Goal: Information Seeking & Learning: Check status

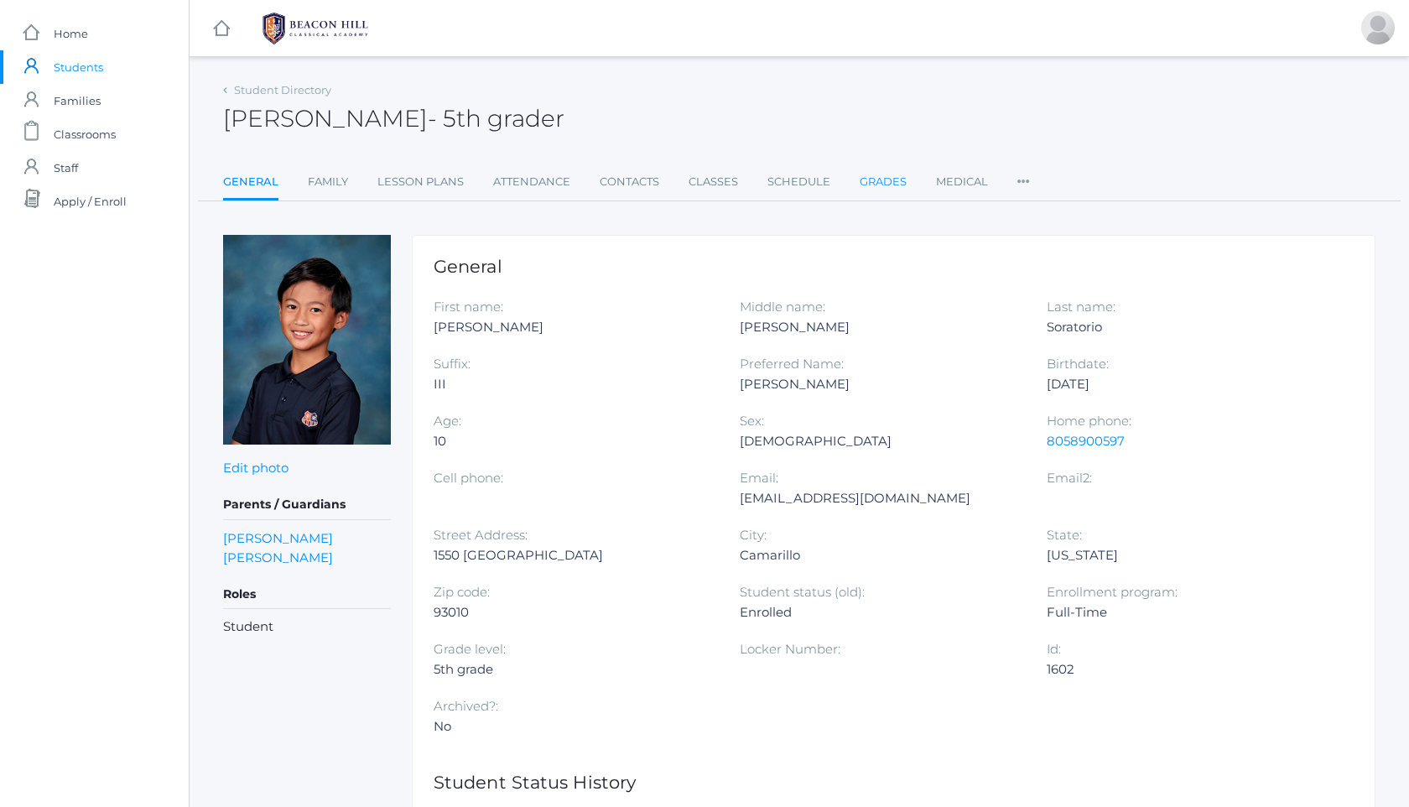
click at [896, 179] on link "Grades" at bounding box center [883, 182] width 47 height 34
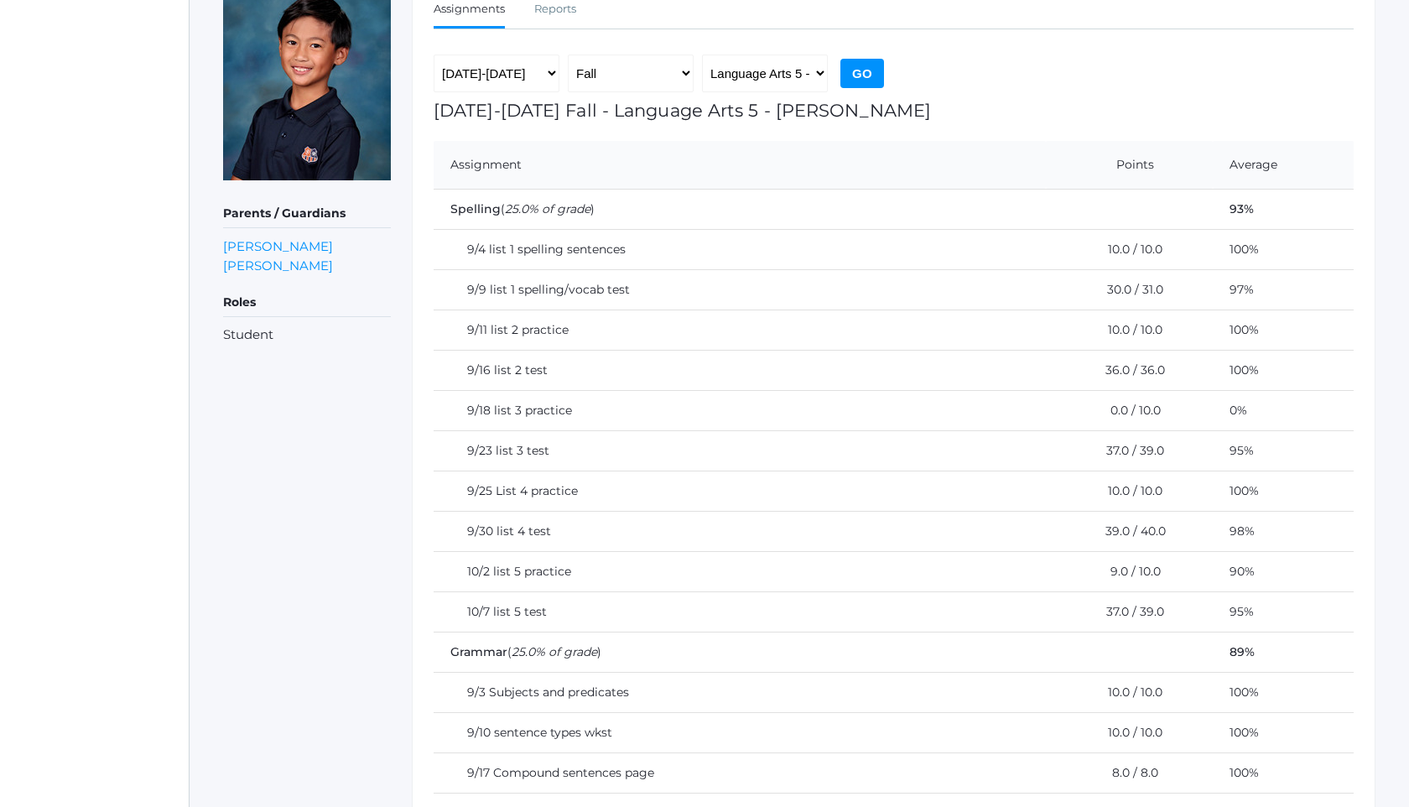
scroll to position [199, 0]
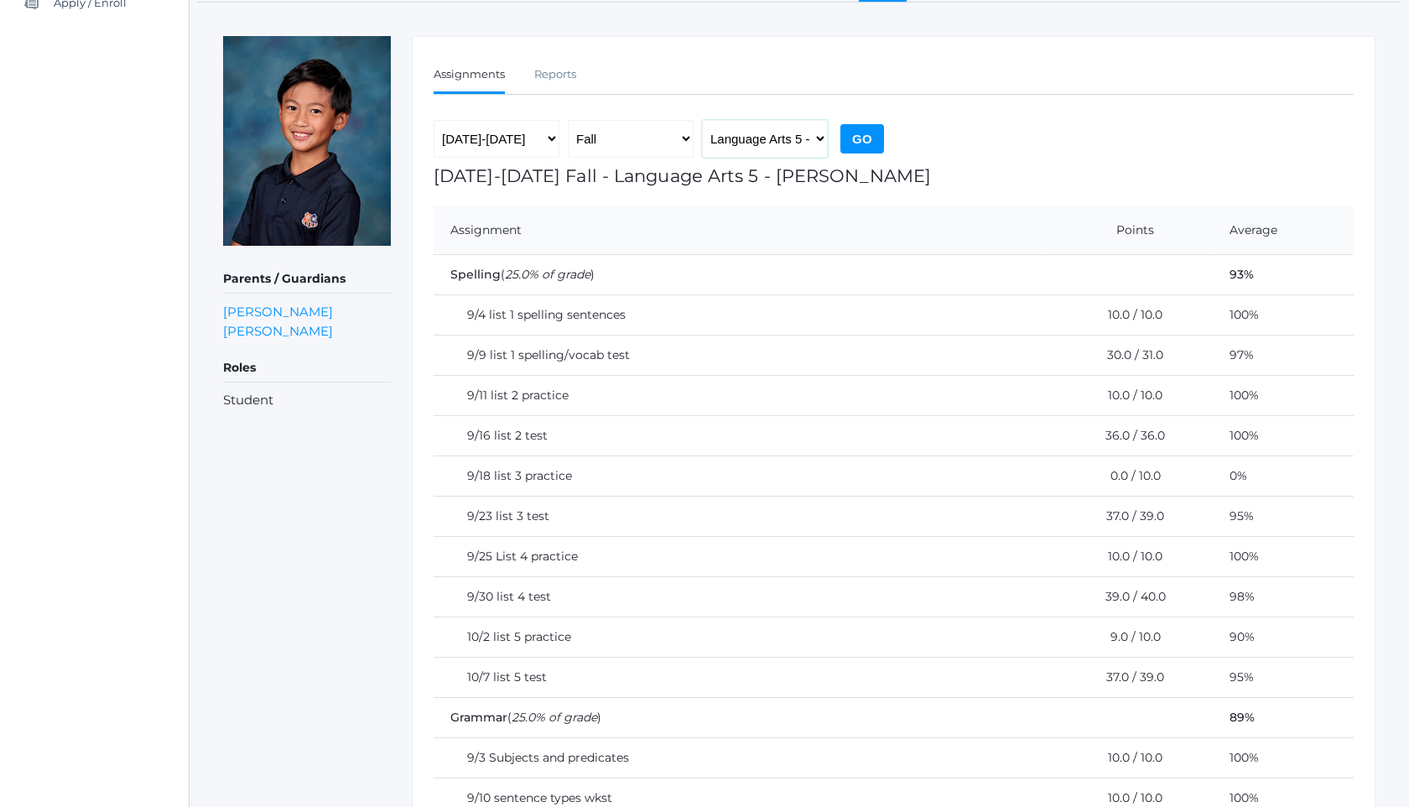
click at [778, 145] on select "Language Arts 5 - [PERSON_NAME] Latin 5 - [PERSON_NAME] Mathematics 5 - [PERSON…" at bounding box center [765, 139] width 126 height 38
select select "2226"
click at [876, 143] on input "Go" at bounding box center [862, 138] width 44 height 29
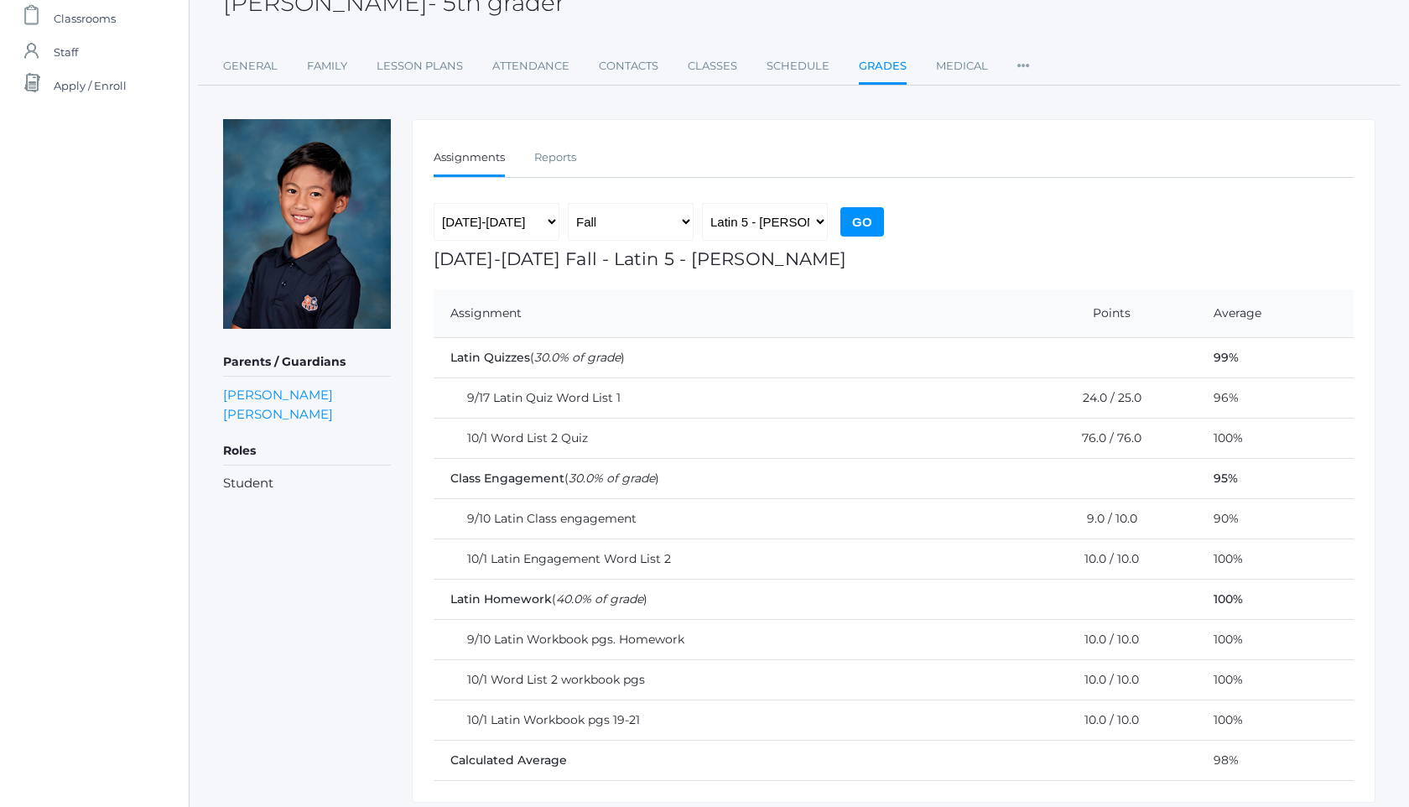
scroll to position [172, 0]
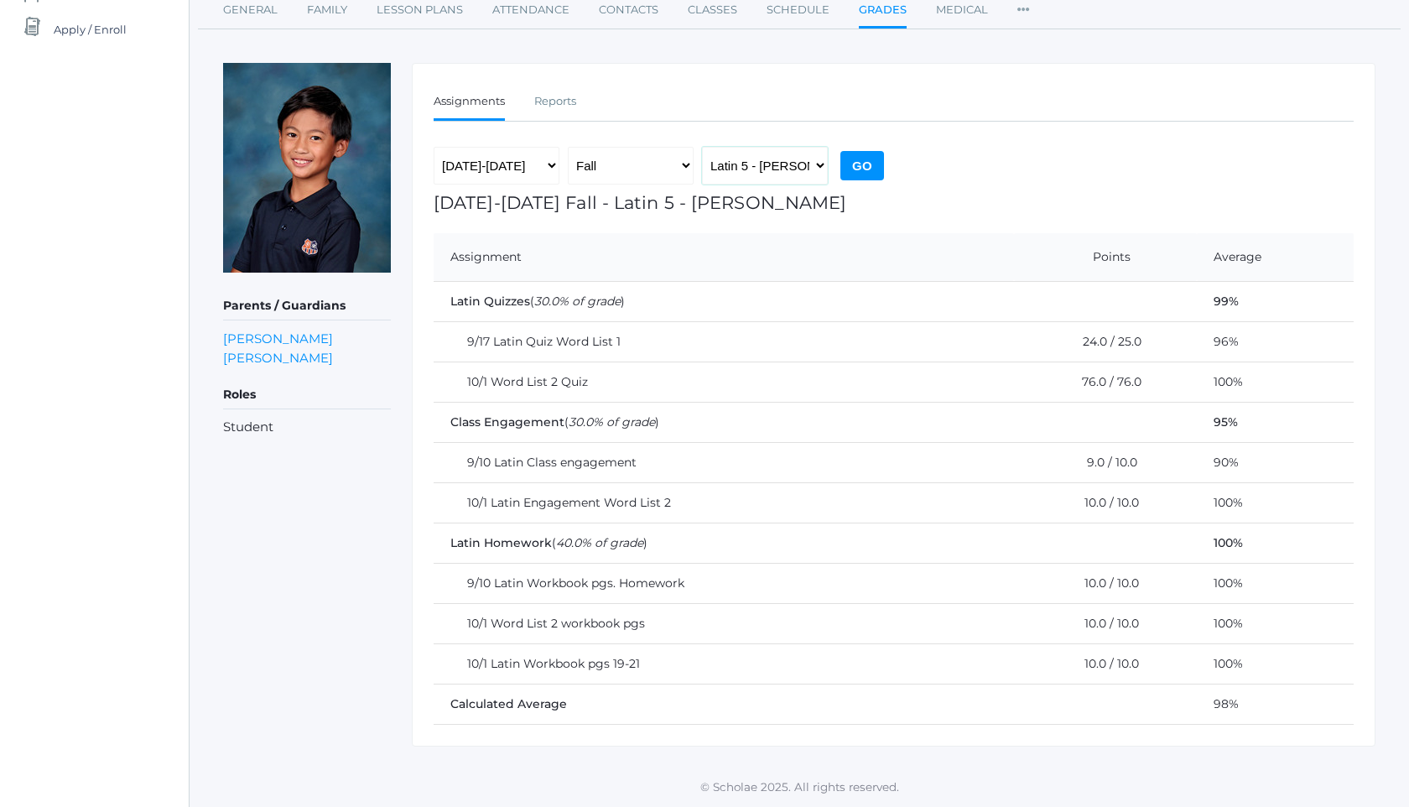
click at [774, 166] on select "Language Arts 5 - [PERSON_NAME] Latin 5 - [PERSON_NAME] Mathematics 5 - [PERSON…" at bounding box center [765, 166] width 126 height 38
select select "1971"
click at [850, 174] on input "Go" at bounding box center [862, 165] width 44 height 29
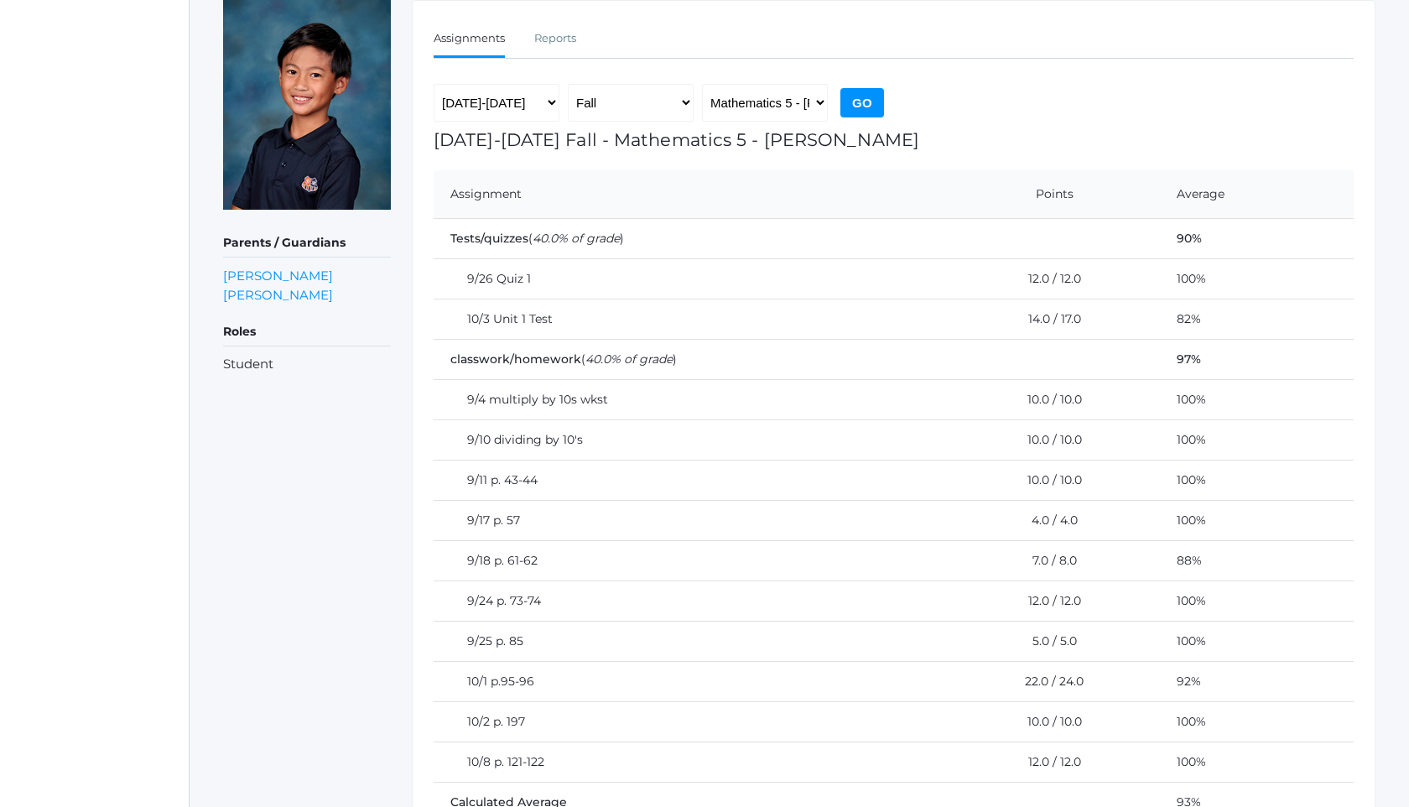
scroll to position [302, 0]
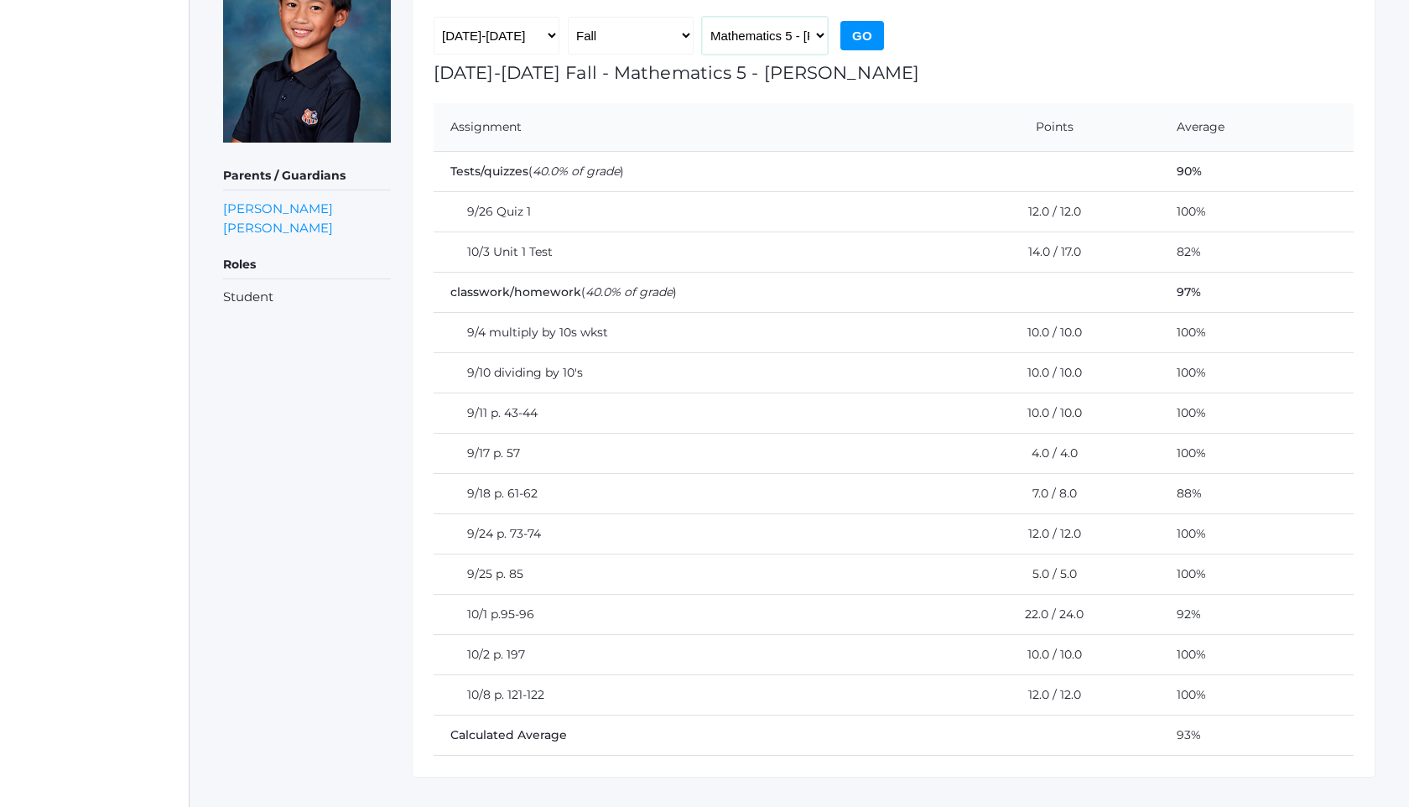
click at [747, 29] on select "Language Arts 5 - [PERSON_NAME] Latin 5 - [PERSON_NAME] Mathematics 5 - [PERSON…" at bounding box center [765, 36] width 126 height 38
select select "1965"
click at [876, 35] on input "Go" at bounding box center [862, 35] width 44 height 29
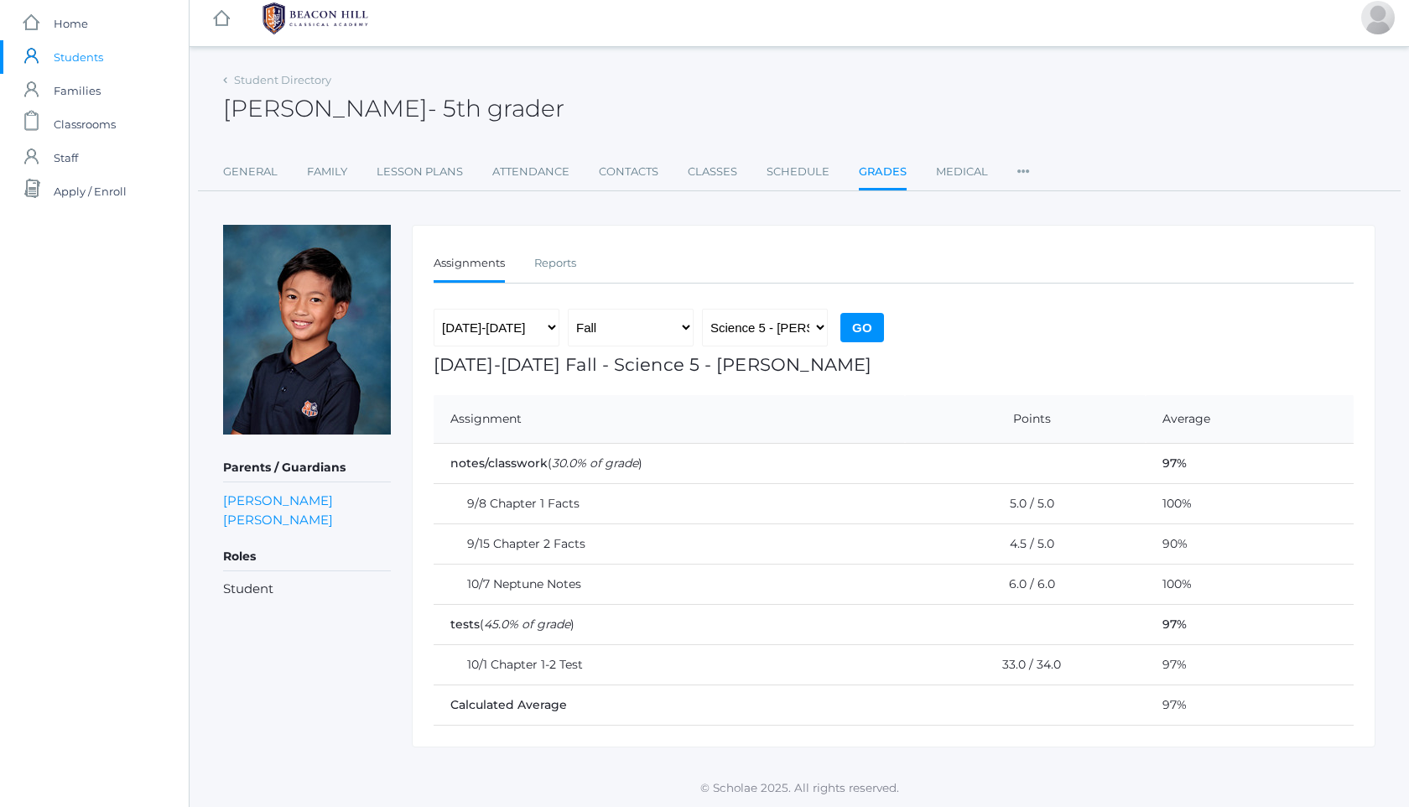
scroll to position [11, 0]
click at [760, 329] on select "Language Arts 5 - [PERSON_NAME] Latin 5 - [PERSON_NAME] Mathematics 5 - [PERSON…" at bounding box center [765, 327] width 126 height 38
select select "1966"
click at [863, 325] on input "Go" at bounding box center [862, 326] width 44 height 29
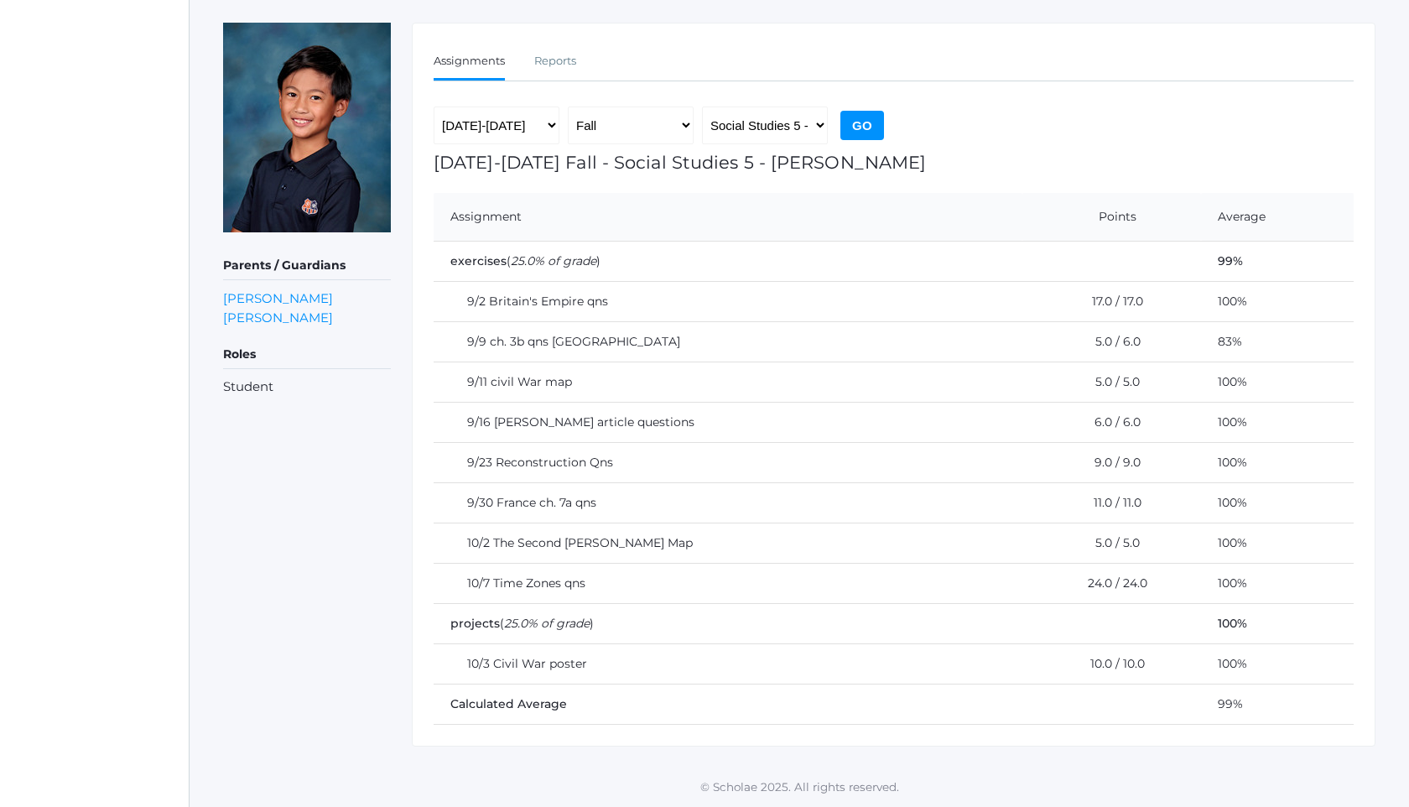
scroll to position [179, 0]
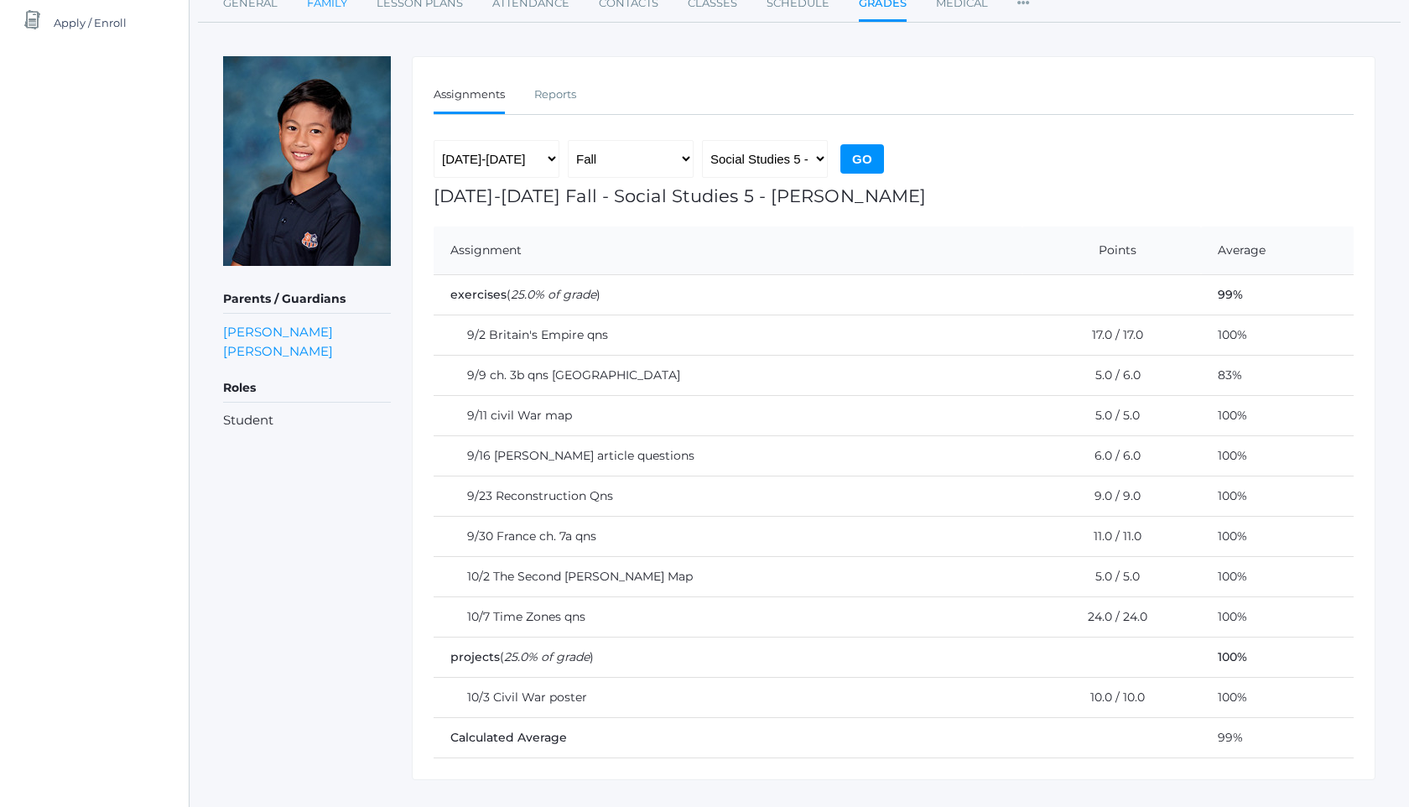
click at [336, 4] on link "Family" at bounding box center [327, 4] width 40 height 34
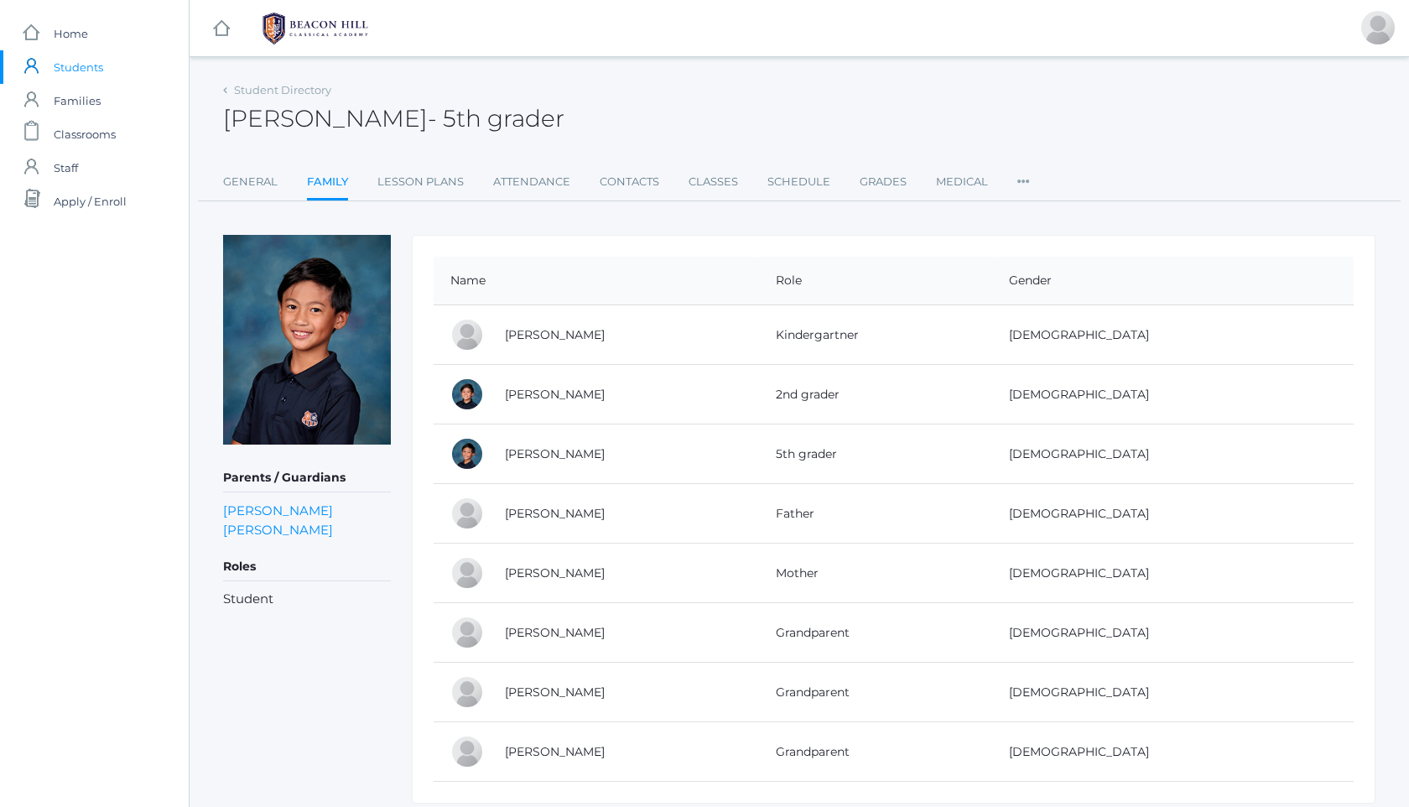
click at [327, 27] on img at bounding box center [315, 29] width 126 height 42
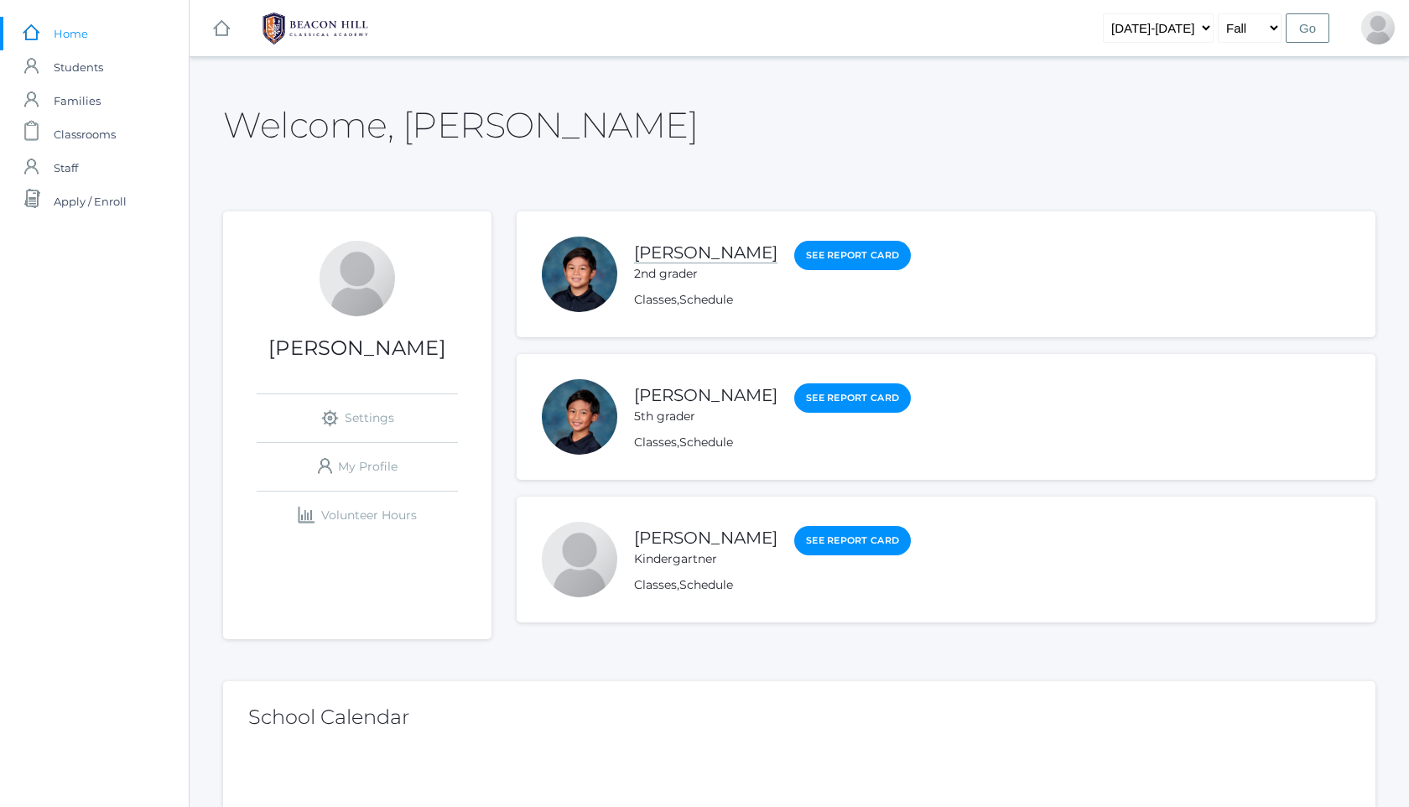
click at [684, 247] on link "[PERSON_NAME]" at bounding box center [705, 252] width 143 height 21
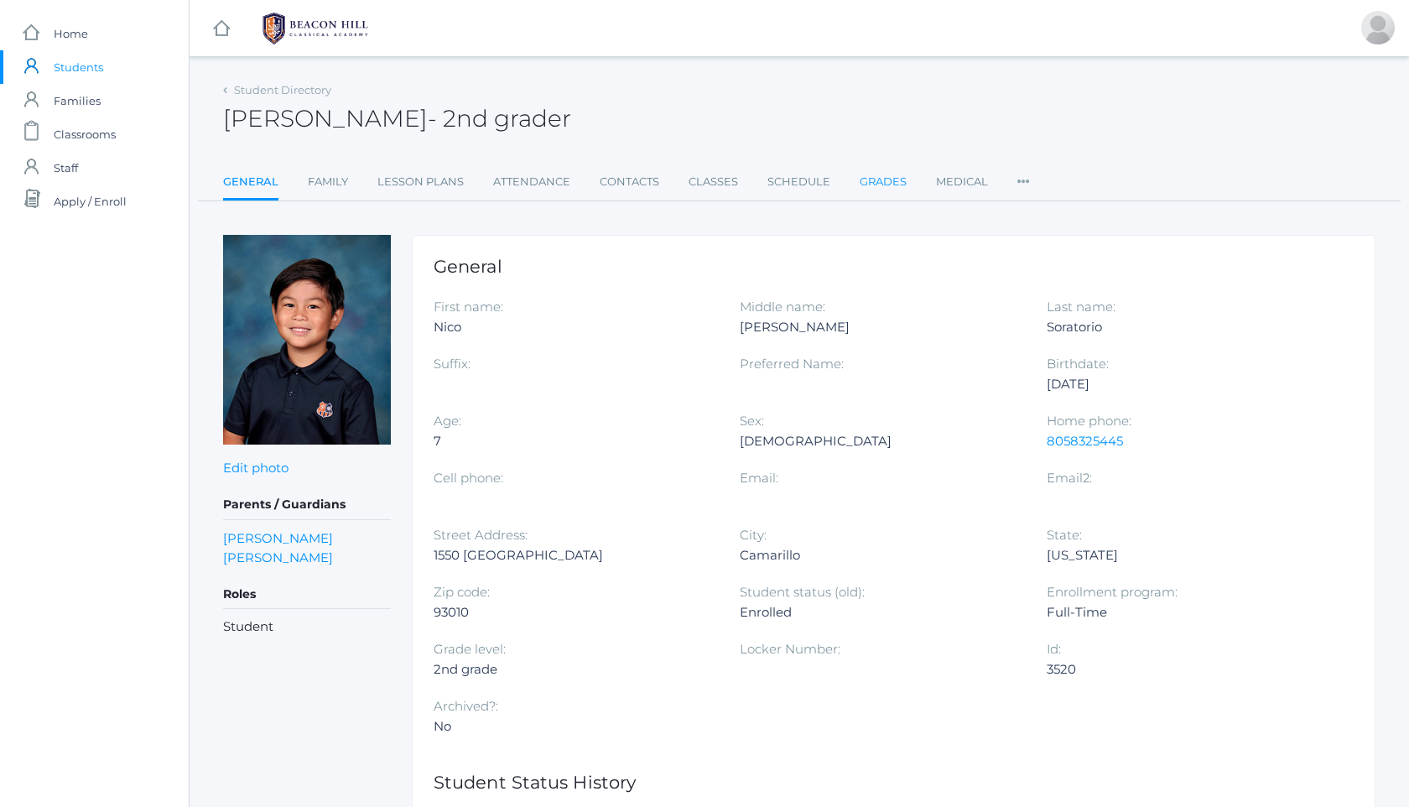
click at [886, 179] on link "Grades" at bounding box center [883, 182] width 47 height 34
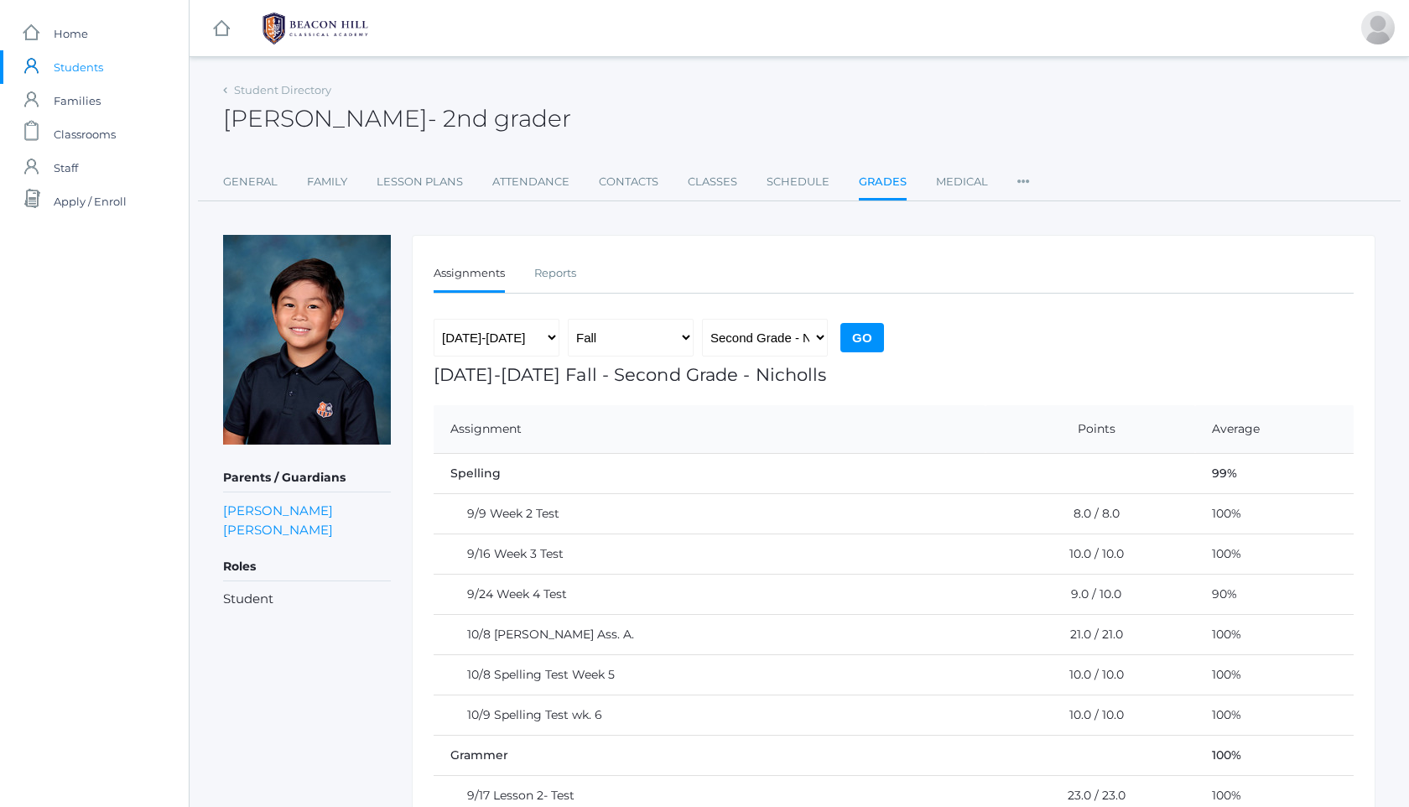
click at [278, 17] on img at bounding box center [315, 29] width 126 height 42
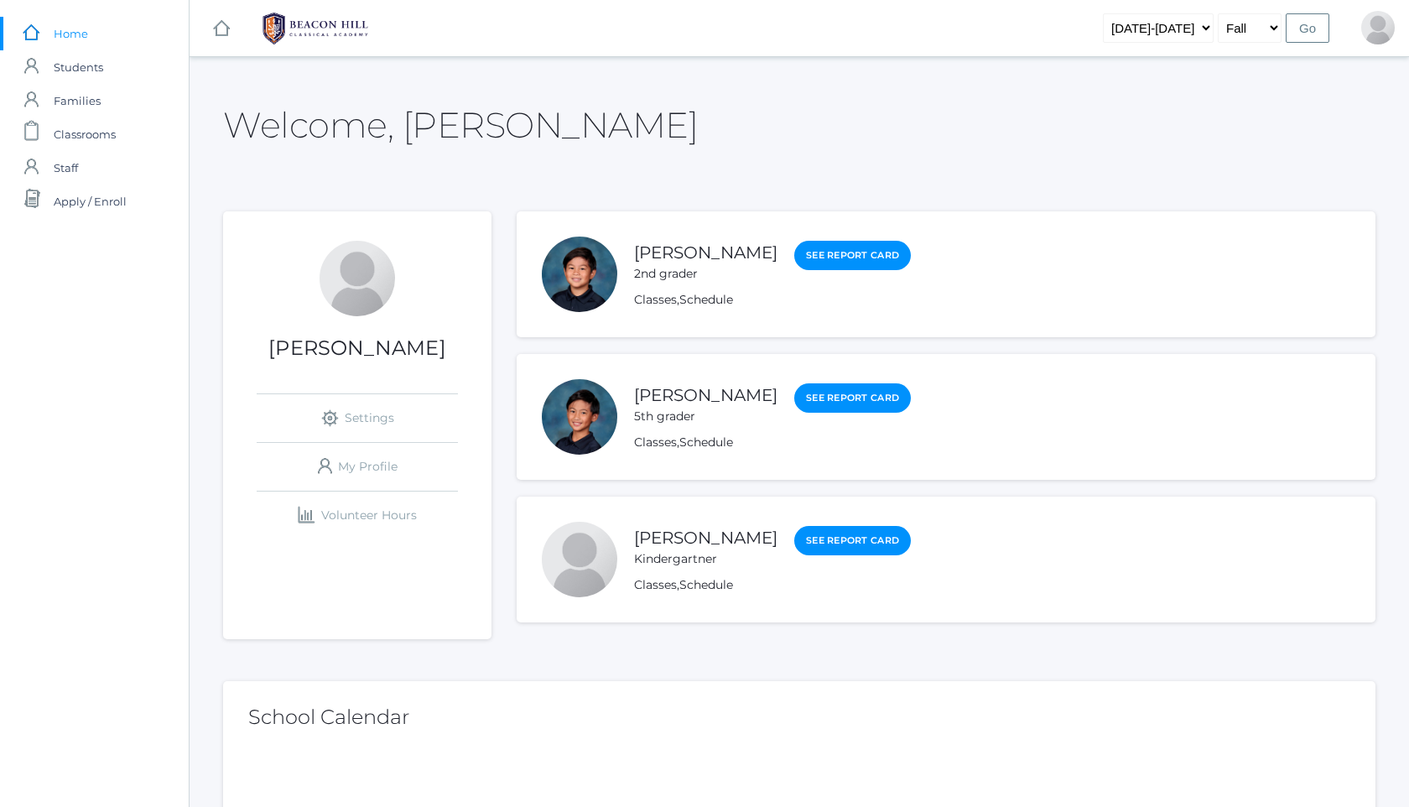
click at [92, 37] on link "icons/ui/navigation/home Created with Sketch. Home" at bounding box center [94, 34] width 189 height 34
click at [698, 532] on link "Kailo Soratorio" at bounding box center [705, 538] width 143 height 21
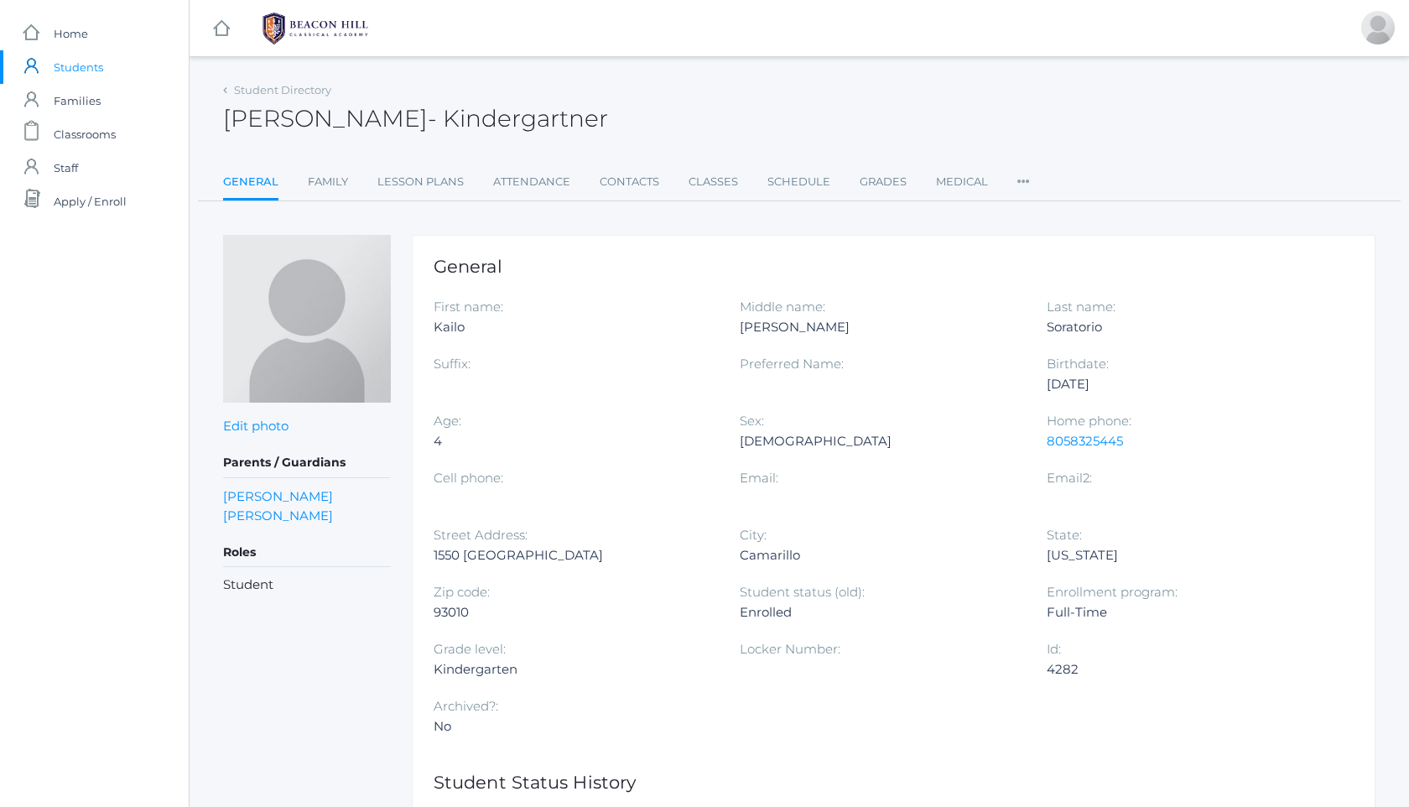
click at [907, 172] on ul "General Family Lesson Plans Attendance Contacts Classes Schedule Grades Medical…" at bounding box center [799, 183] width 1152 height 36
click at [890, 174] on link "Grades" at bounding box center [883, 182] width 47 height 34
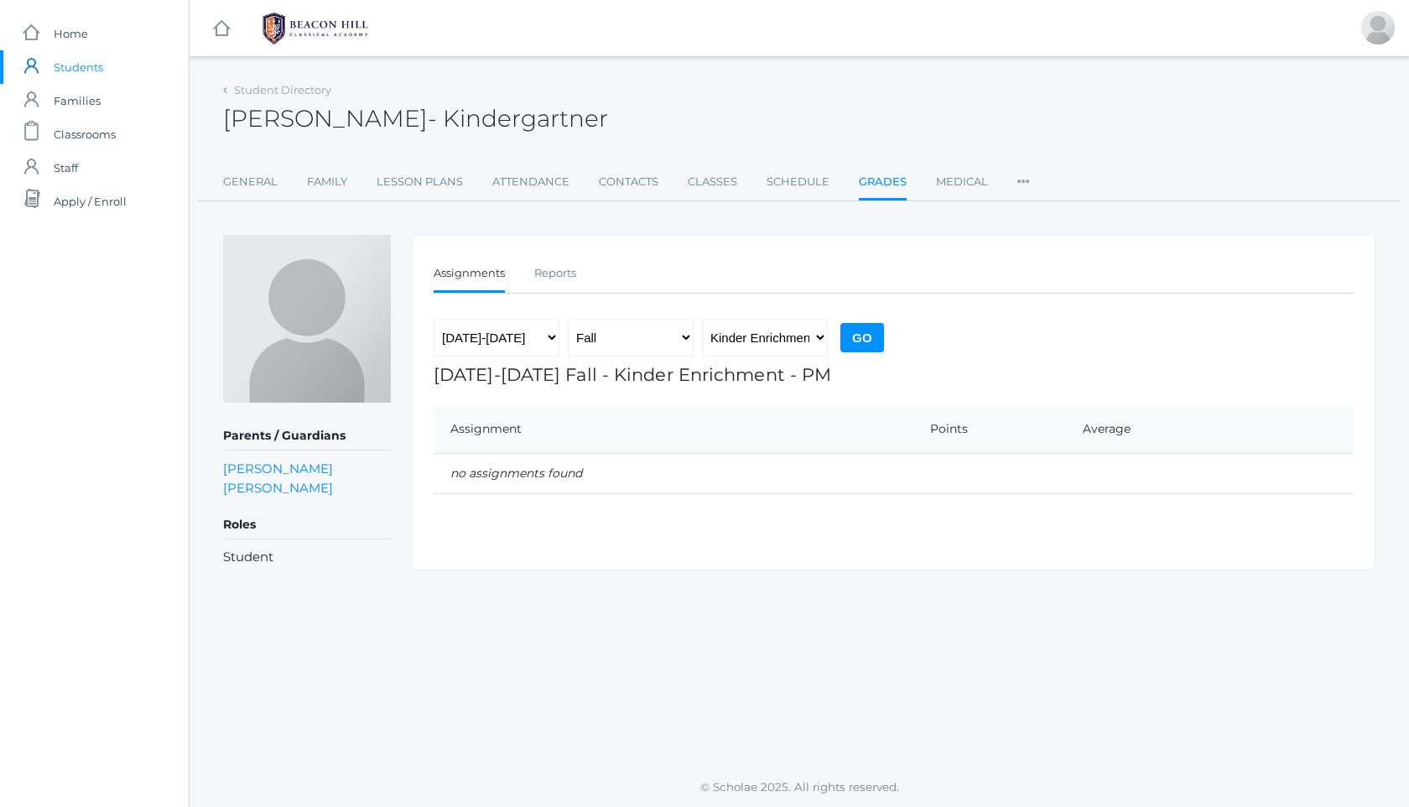
click at [356, 47] on img at bounding box center [315, 29] width 126 height 42
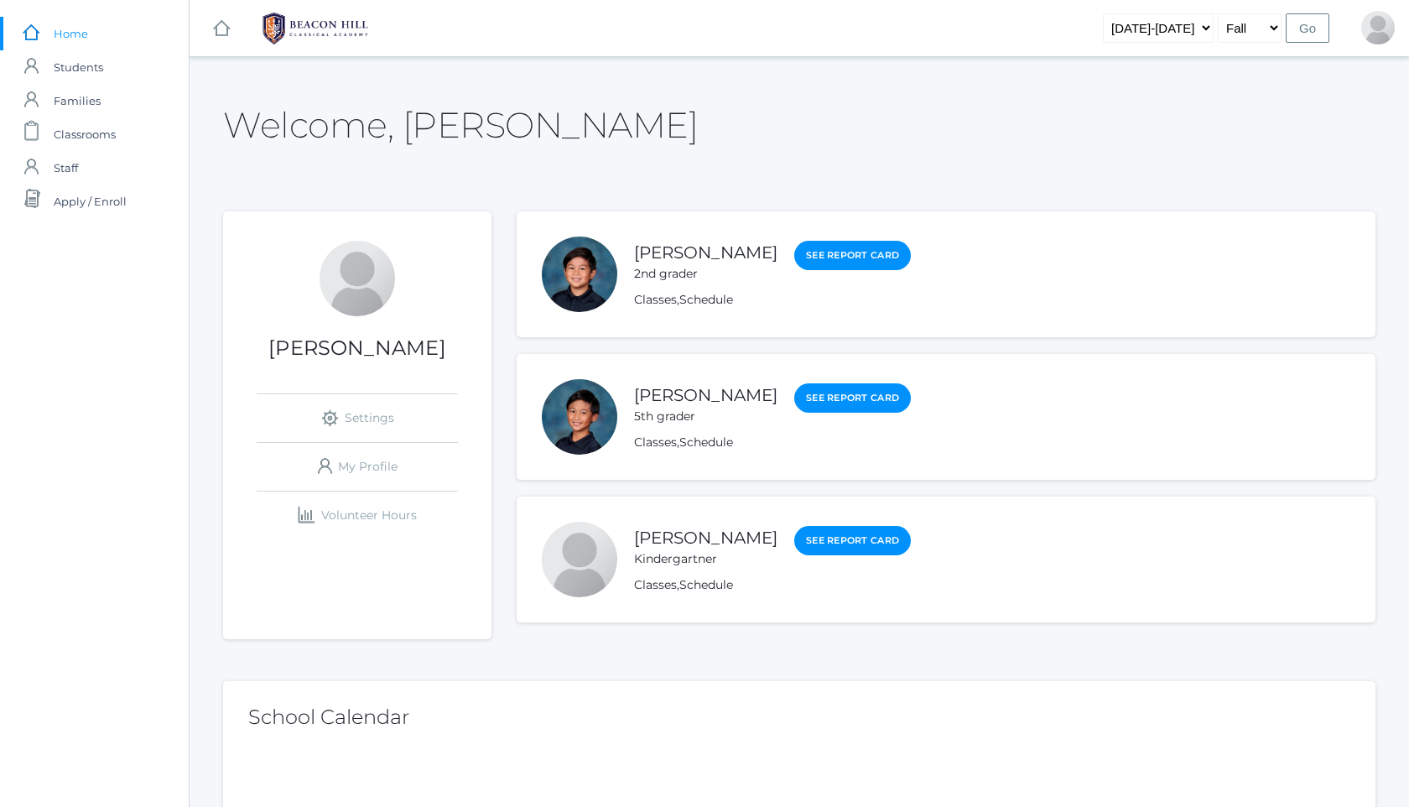
click at [319, 45] on img at bounding box center [315, 29] width 126 height 42
click at [336, 22] on img at bounding box center [315, 29] width 126 height 42
click at [705, 259] on link "Nico Soratorio" at bounding box center [705, 252] width 143 height 21
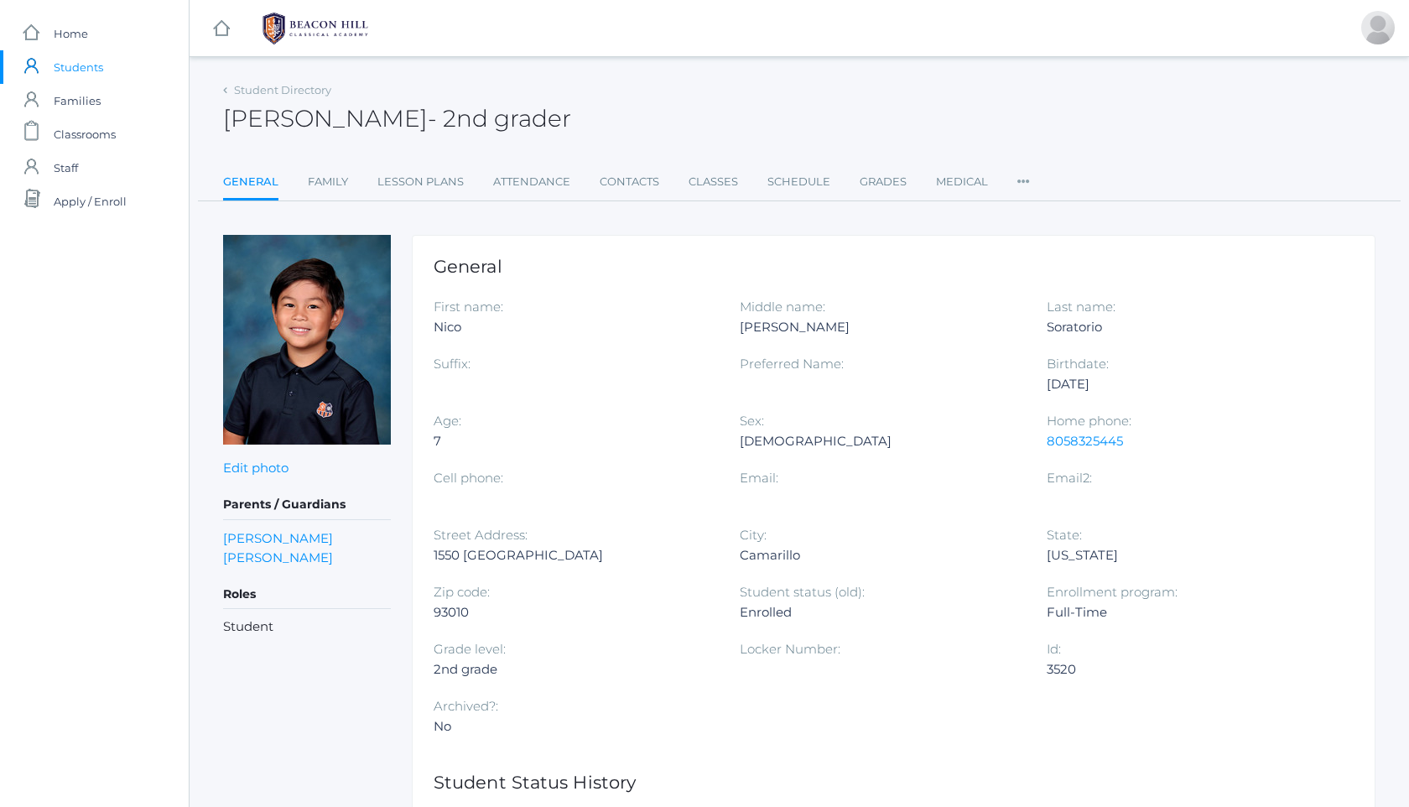
click at [314, 23] on img at bounding box center [315, 29] width 126 height 42
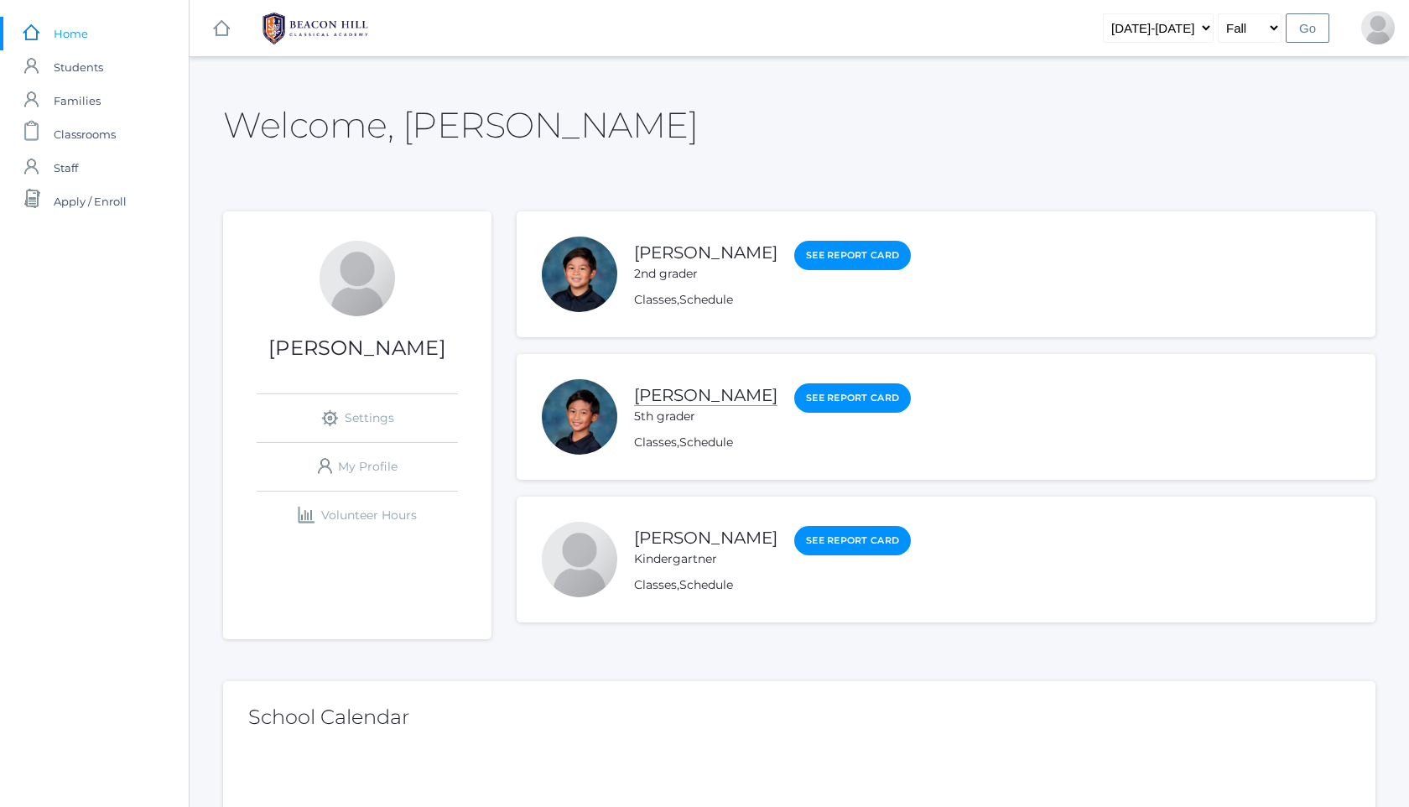
click at [735, 386] on link "[PERSON_NAME]" at bounding box center [705, 395] width 143 height 21
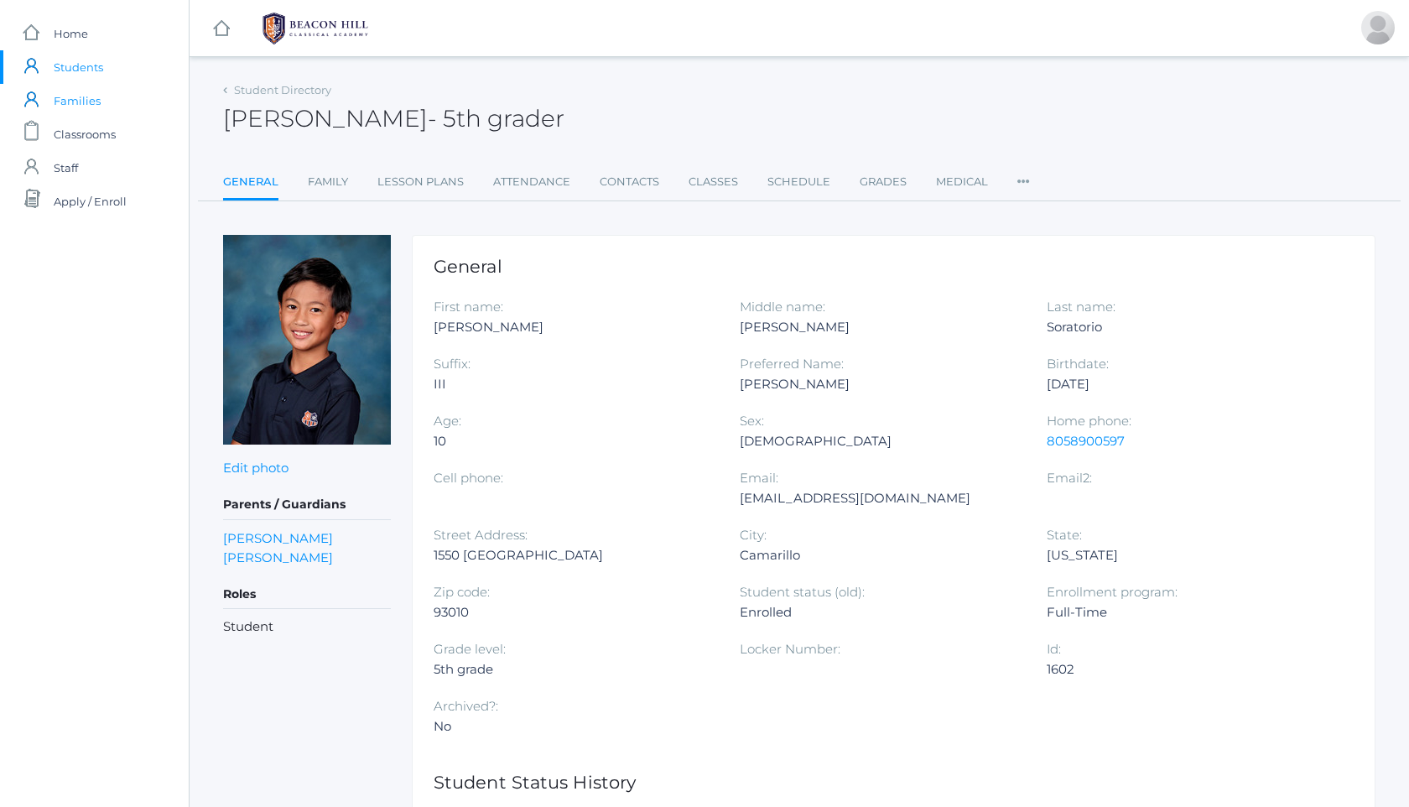
click at [90, 94] on span "Families" at bounding box center [77, 101] width 47 height 34
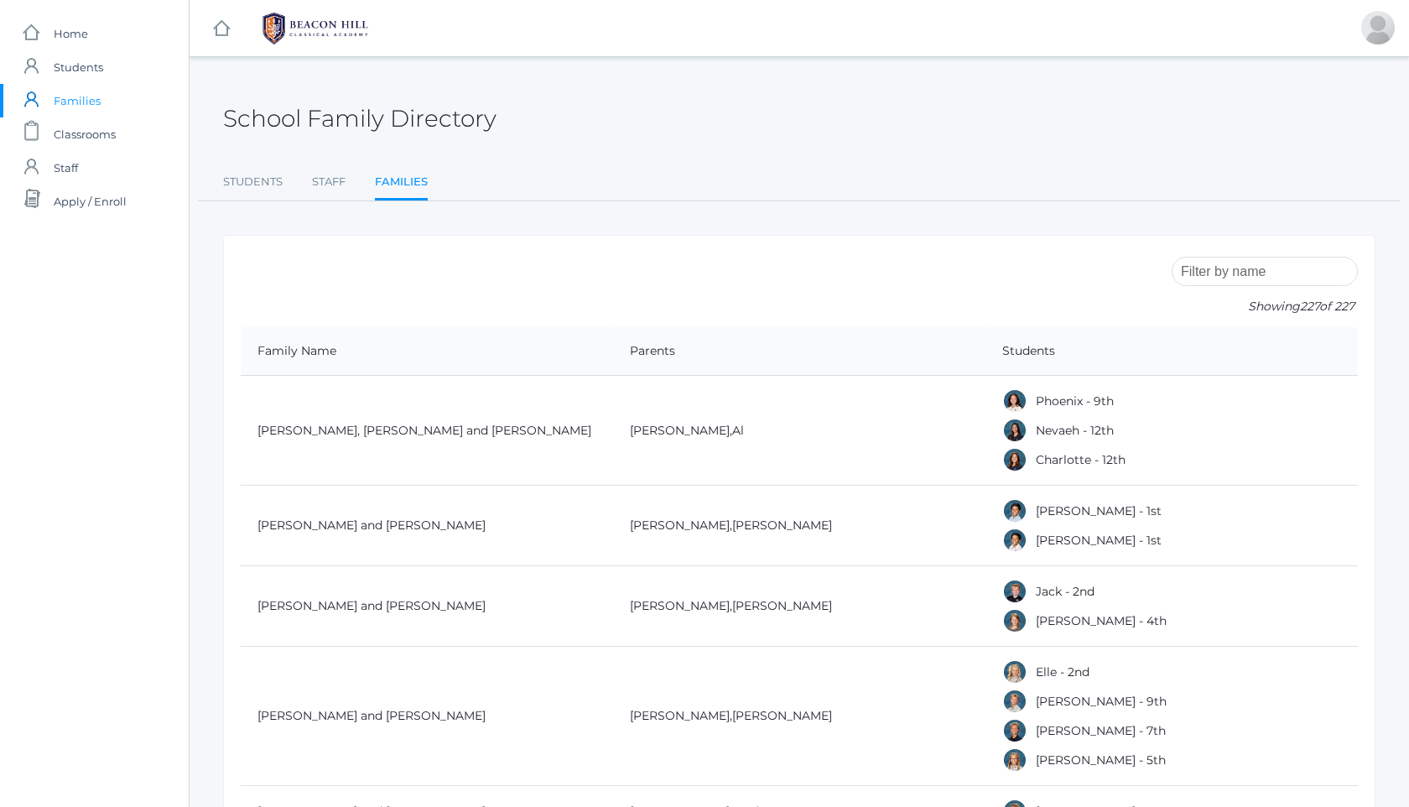
click at [294, 5] on link at bounding box center [315, 28] width 126 height 56
